Goal: Task Accomplishment & Management: Complete application form

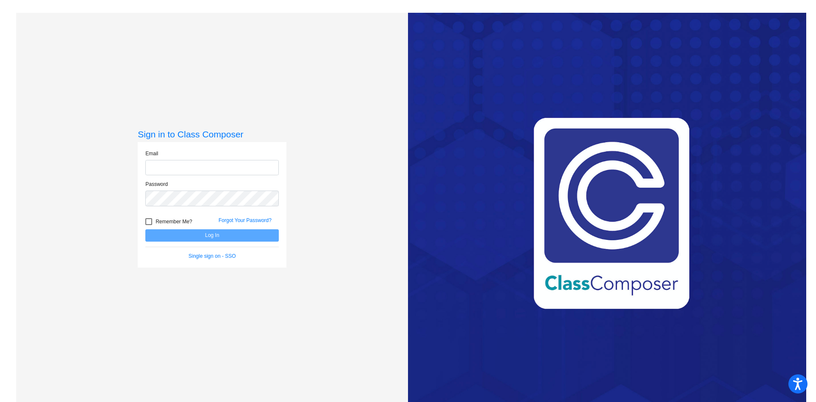
type input "[EMAIL_ADDRESS][PERSON_NAME][DOMAIN_NAME]"
click at [213, 237] on button "Log In" at bounding box center [211, 235] width 133 height 12
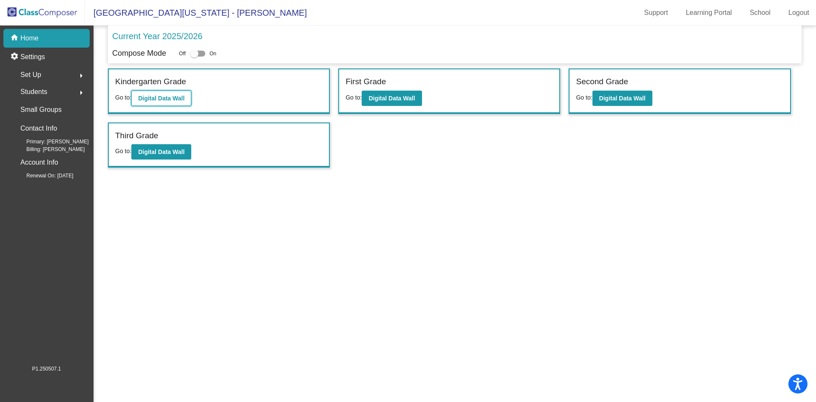
click at [162, 99] on b "Digital Data Wall" at bounding box center [161, 98] width 46 height 7
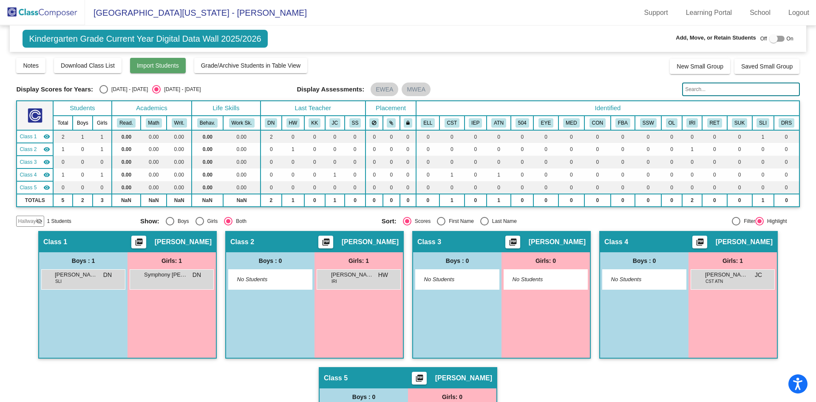
click at [154, 68] on span "Import Students" at bounding box center [158, 65] width 42 height 7
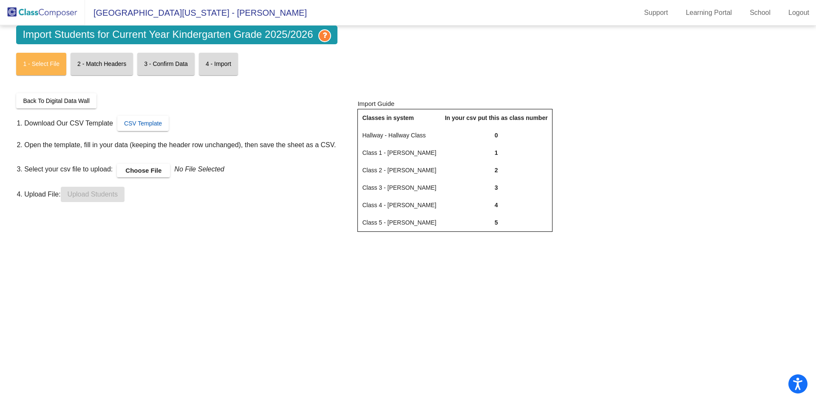
click at [145, 123] on span "CSV Template" at bounding box center [143, 123] width 38 height 7
click at [140, 170] on label "Choose File" at bounding box center [143, 171] width 53 height 14
click at [0, 0] on input "Choose File" at bounding box center [0, 0] width 0 height 0
click at [102, 194] on span "Upload Students" at bounding box center [93, 193] width 50 height 7
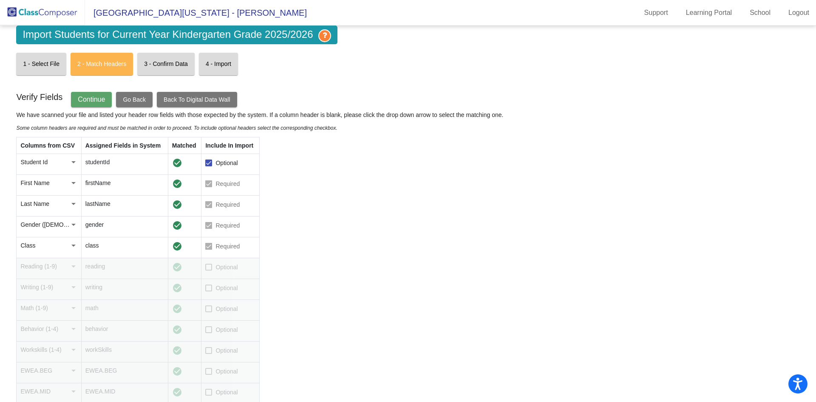
click at [93, 100] on span "Continue" at bounding box center [91, 99] width 27 height 7
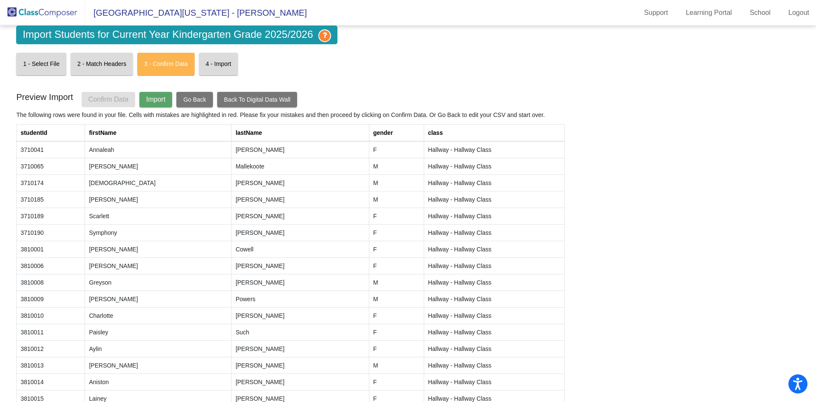
click at [156, 98] on span "Import" at bounding box center [155, 99] width 19 height 7
